Goal: Transaction & Acquisition: Purchase product/service

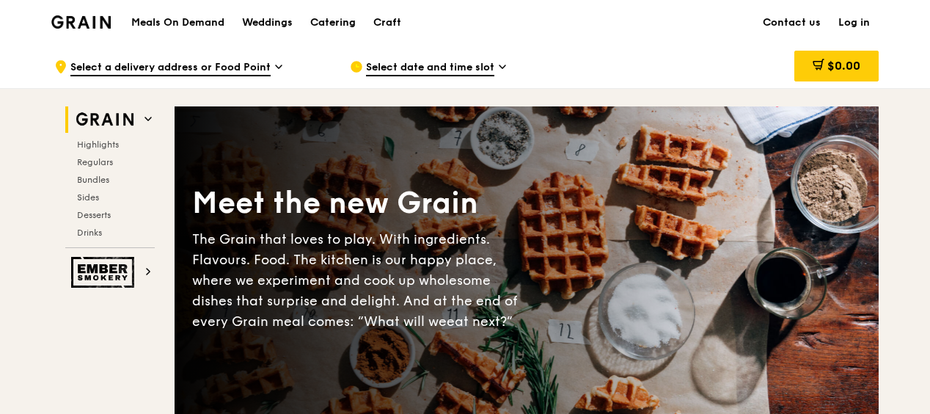
click at [332, 18] on div "Catering" at bounding box center [332, 23] width 45 height 44
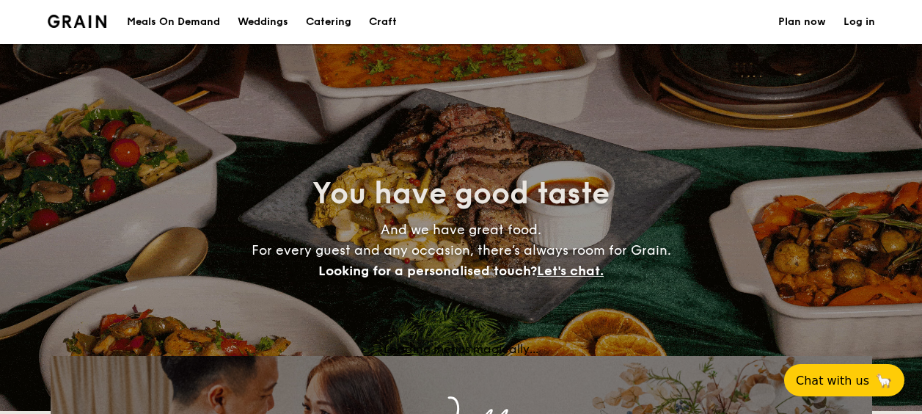
select select
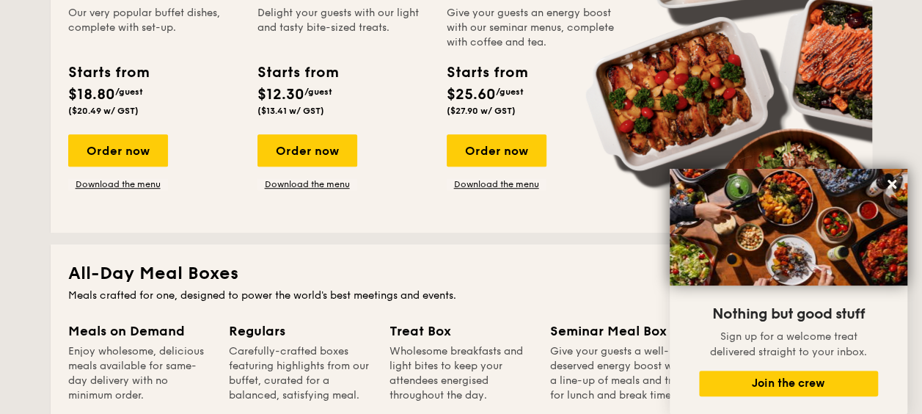
scroll to position [423, 0]
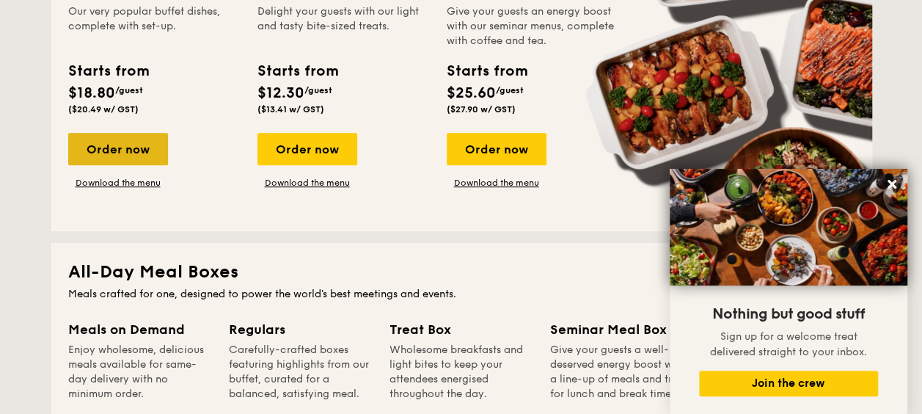
click at [111, 142] on div "Order now" at bounding box center [118, 149] width 100 height 32
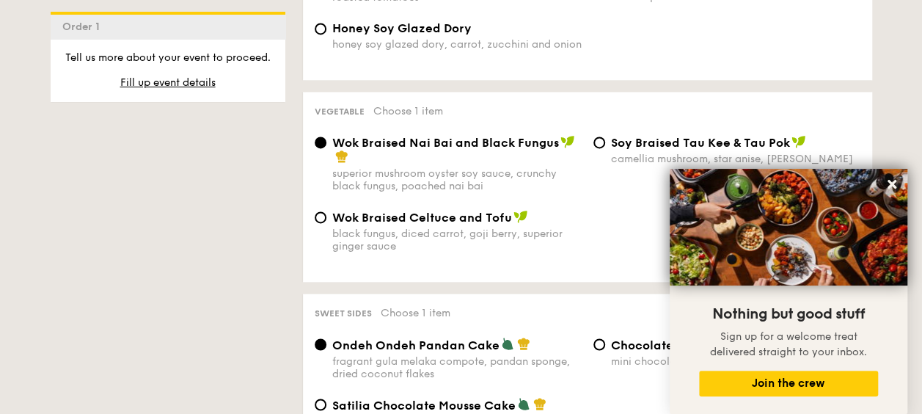
scroll to position [1045, 0]
click at [888, 187] on icon at bounding box center [892, 184] width 9 height 9
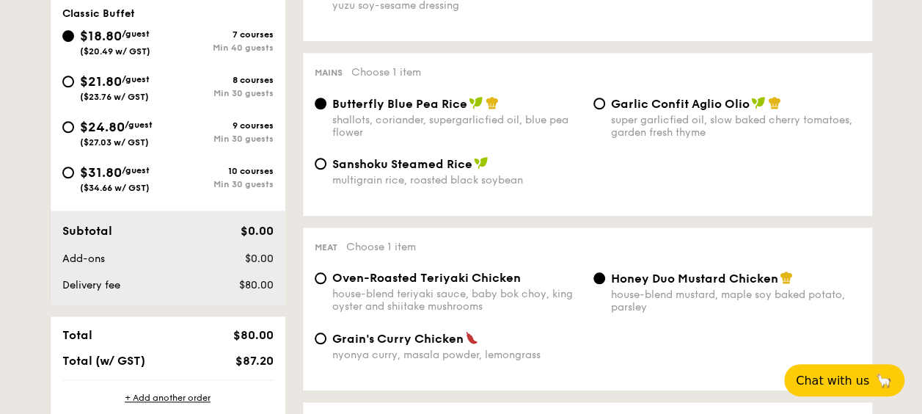
scroll to position [559, 0]
